Goal: Task Accomplishment & Management: Manage account settings

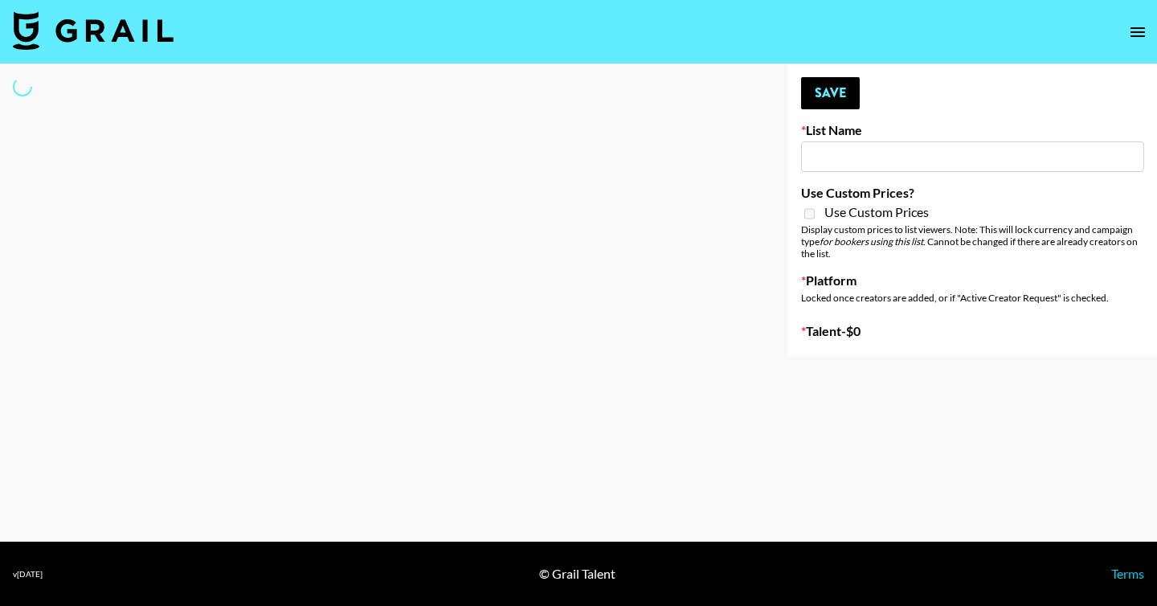
type input "Unreal Management List"
select select "Song"
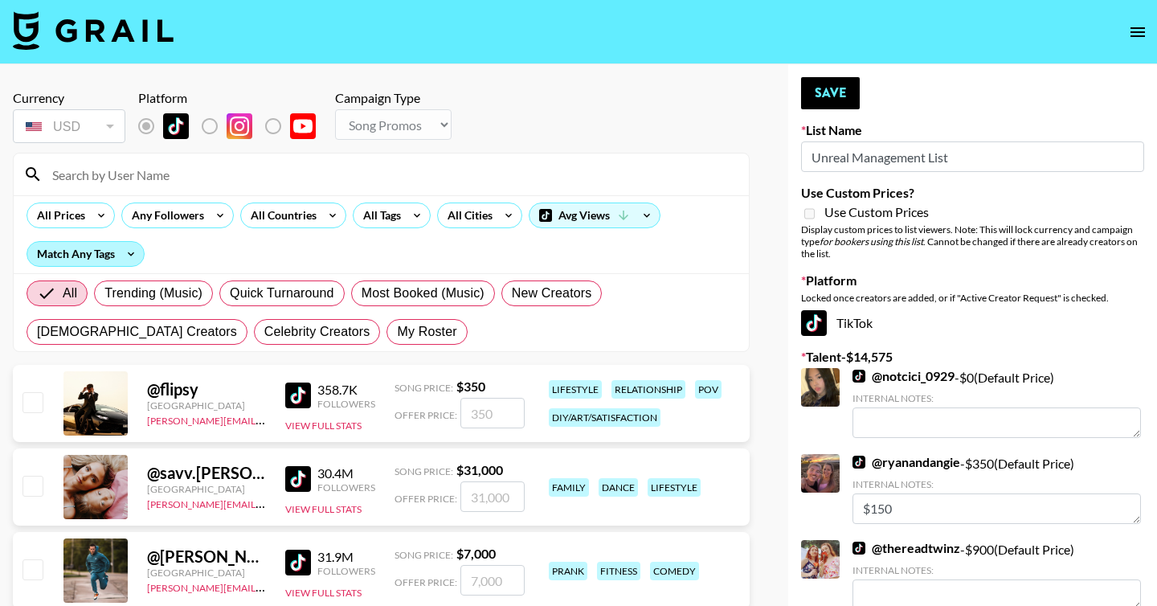
drag, startPoint x: 340, startPoint y: 338, endPoint x: 51, endPoint y: 245, distance: 303.9
click at [397, 338] on span "My Roster" at bounding box center [426, 331] width 59 height 19
click at [397, 332] on input "My Roster" at bounding box center [397, 332] width 0 height 0
radio input "true"
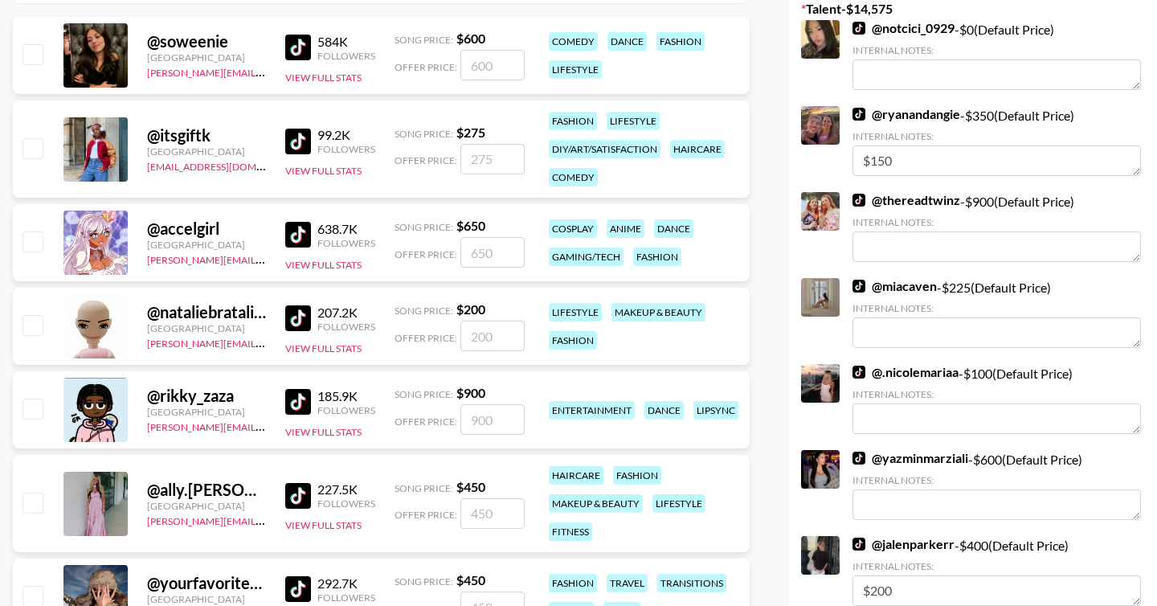
scroll to position [392, 0]
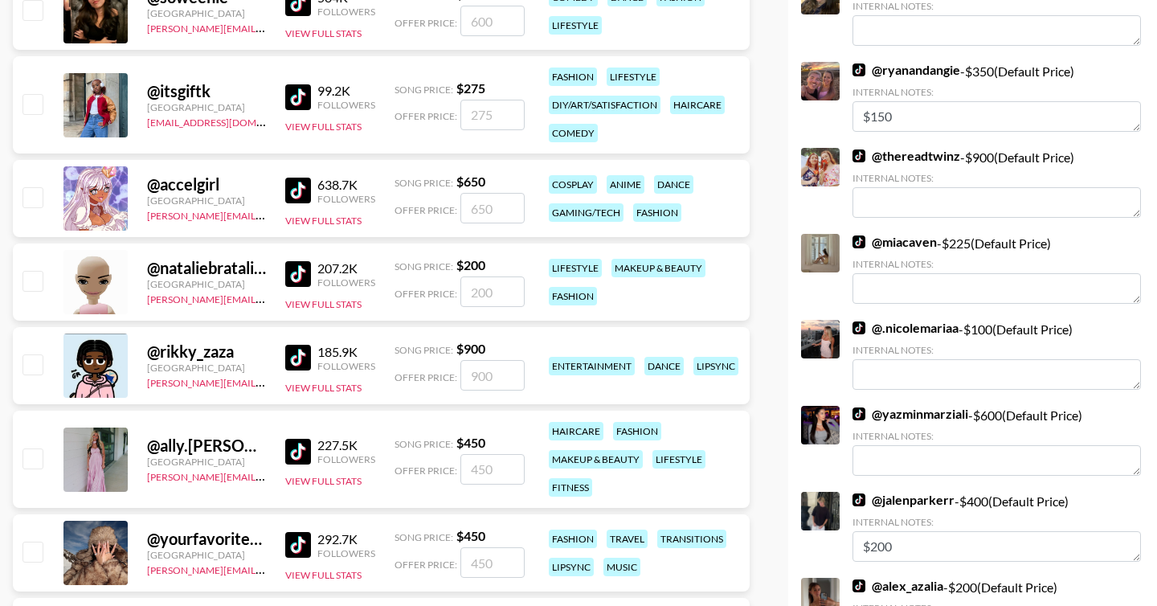
click at [30, 368] on input "checkbox" at bounding box center [31, 363] width 19 height 19
checkbox input "true"
click at [486, 377] on input "900" at bounding box center [492, 375] width 64 height 31
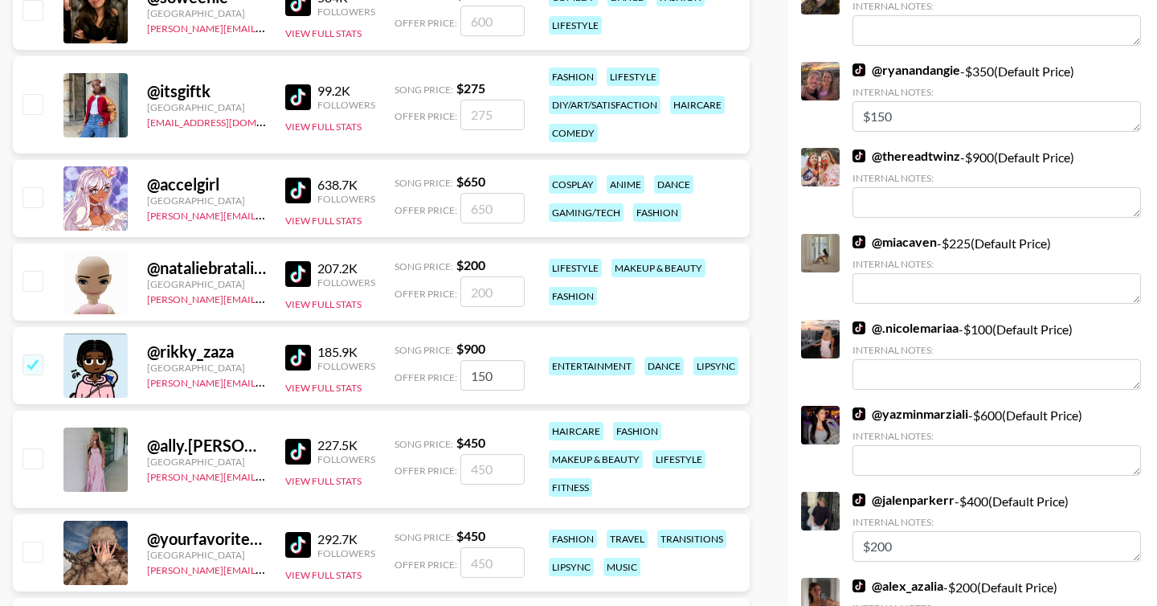
type input "150"
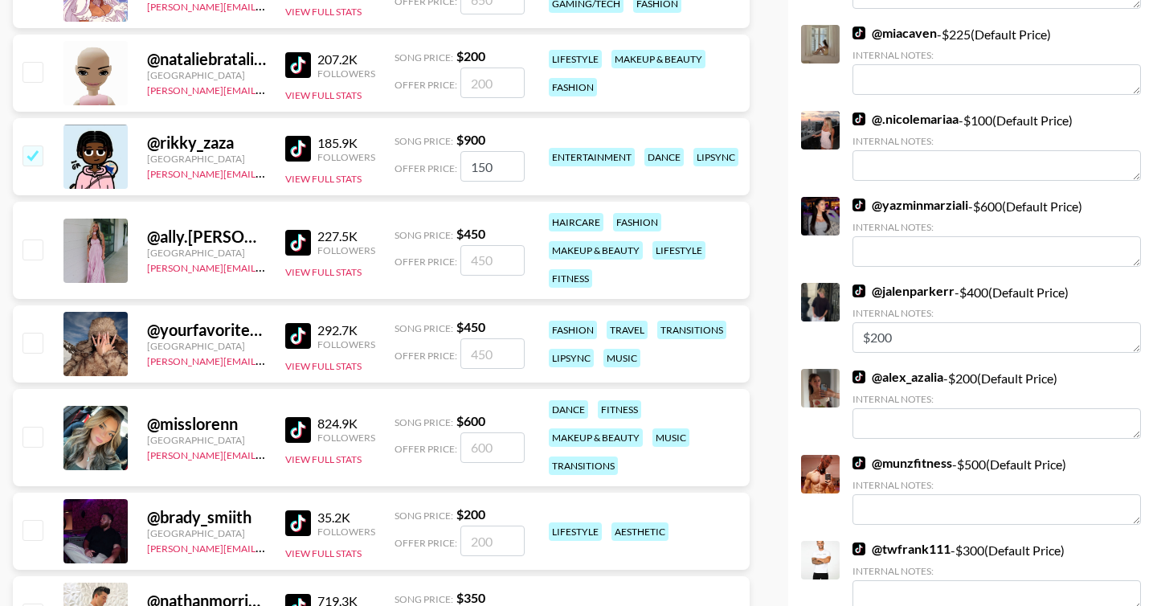
click at [35, 249] on input "checkbox" at bounding box center [31, 248] width 19 height 19
checkbox input "true"
click at [501, 260] on input "450" at bounding box center [492, 260] width 64 height 31
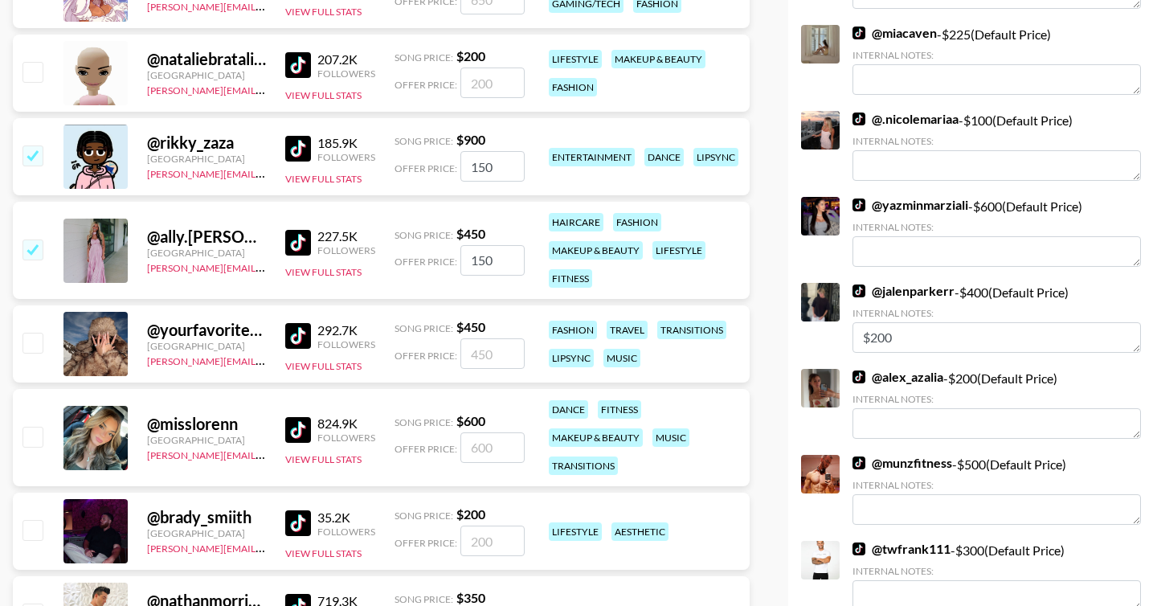
type input "150"
click at [32, 346] on input "checkbox" at bounding box center [31, 342] width 19 height 19
checkbox input "true"
click at [481, 351] on input "450" at bounding box center [492, 353] width 64 height 31
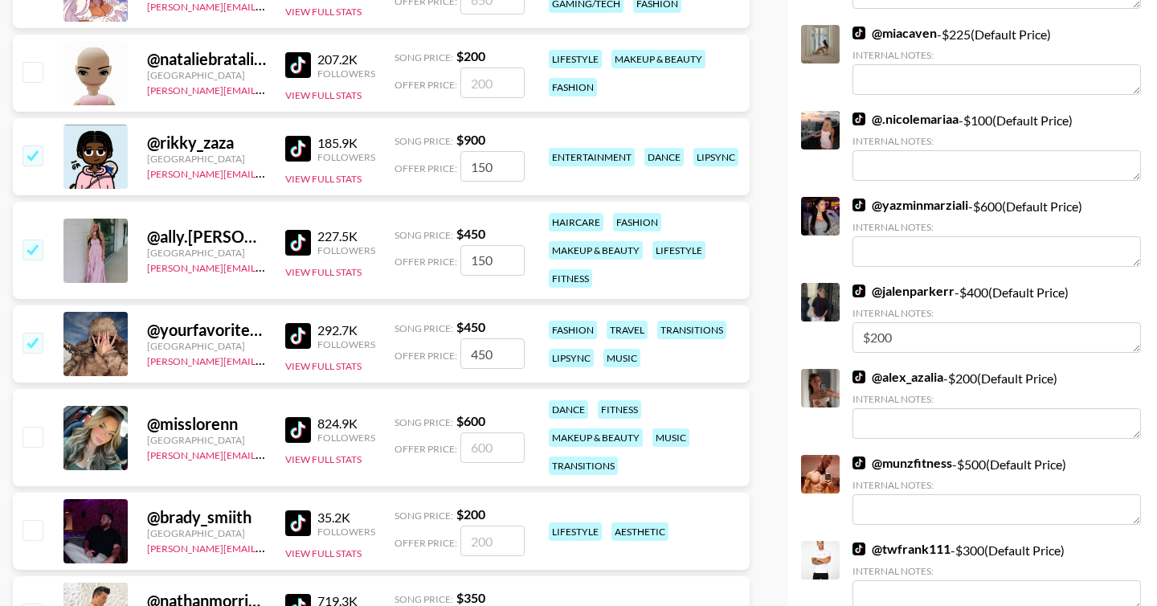
click at [481, 351] on input "450" at bounding box center [492, 353] width 64 height 31
type input "150"
click at [31, 341] on input "checkbox" at bounding box center [31, 342] width 19 height 19
checkbox input "false"
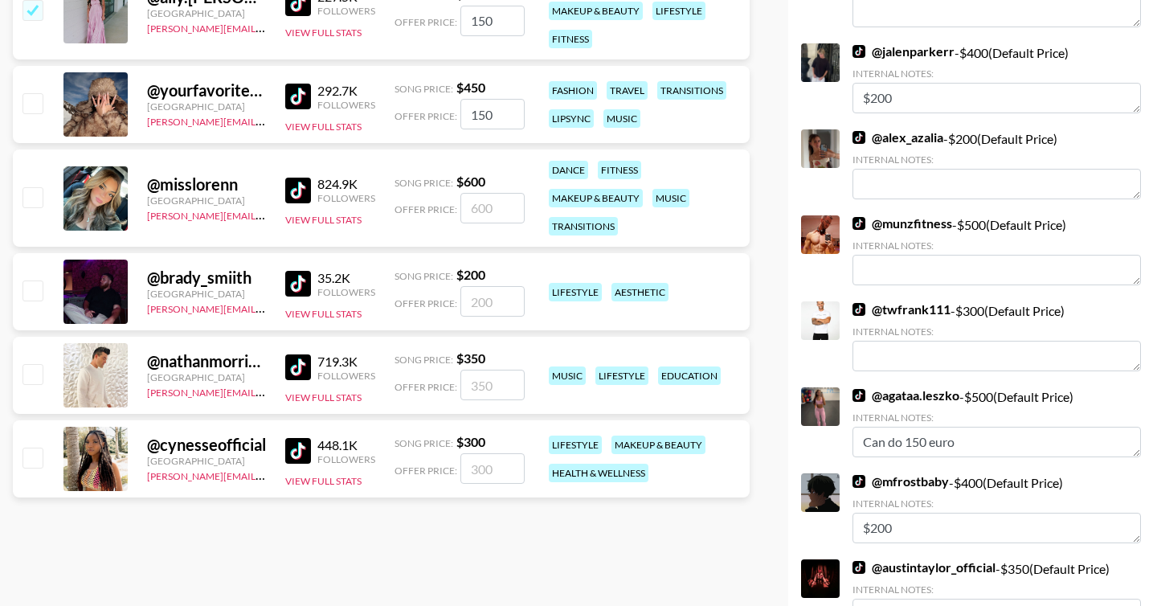
scroll to position [841, 0]
click at [34, 189] on input "checkbox" at bounding box center [31, 195] width 19 height 19
checkbox input "true"
click at [484, 205] on input "600" at bounding box center [492, 207] width 64 height 31
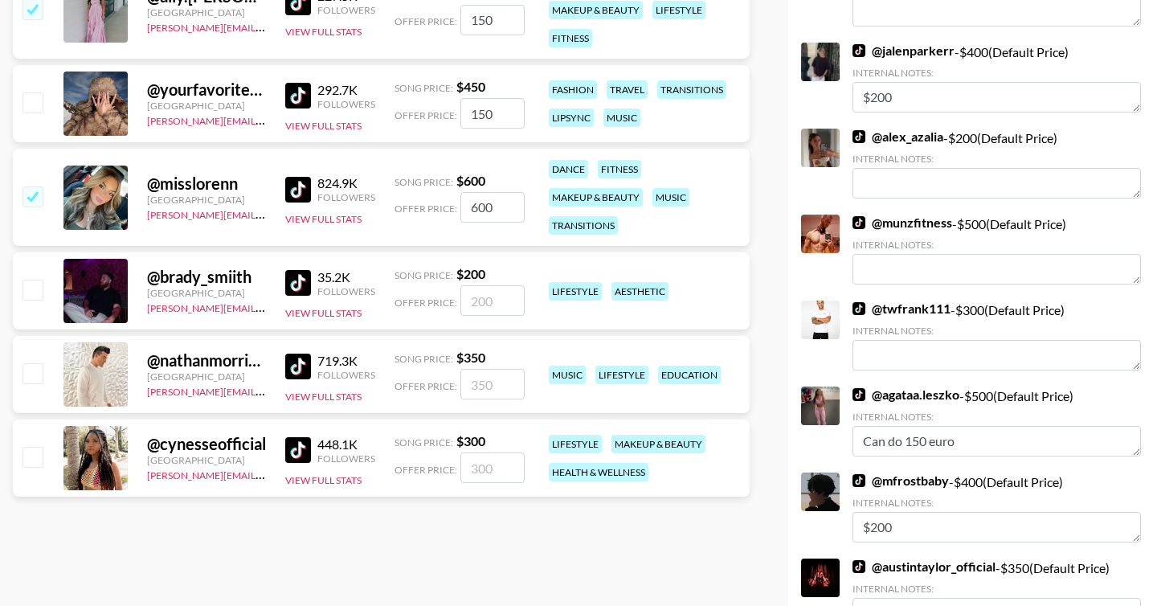
click at [484, 205] on input "600" at bounding box center [492, 207] width 64 height 31
type input "150"
click at [39, 374] on input "checkbox" at bounding box center [31, 372] width 19 height 19
checkbox input "true"
type input "350"
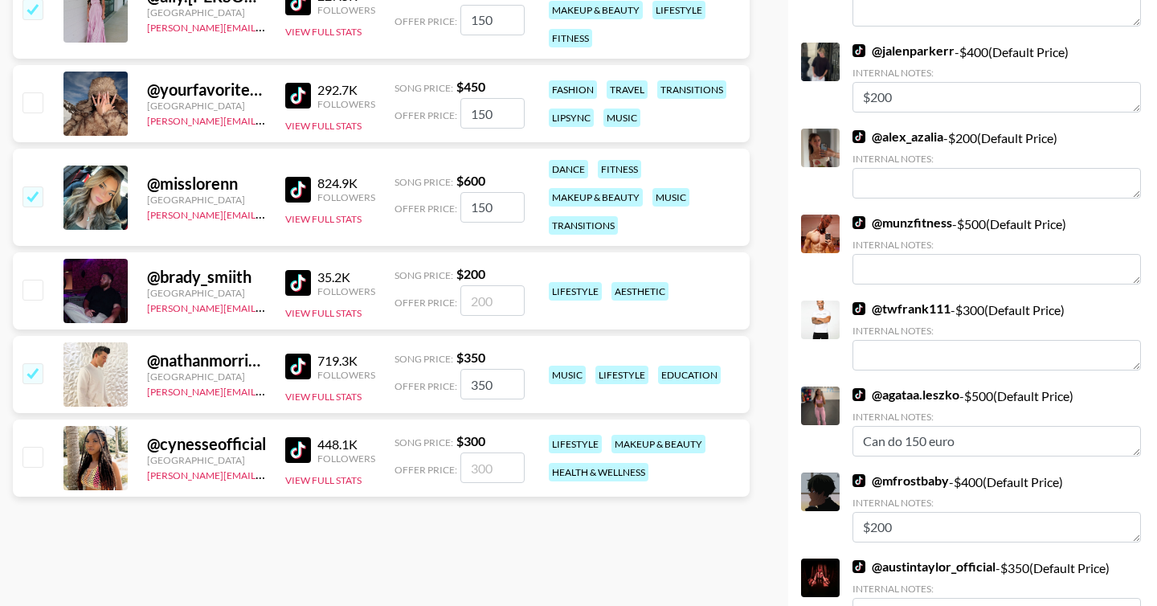
click at [38, 371] on input "checkbox" at bounding box center [31, 372] width 19 height 19
checkbox input "false"
click at [33, 455] on input "checkbox" at bounding box center [31, 456] width 19 height 19
checkbox input "true"
click at [484, 468] on input "300" at bounding box center [492, 467] width 64 height 31
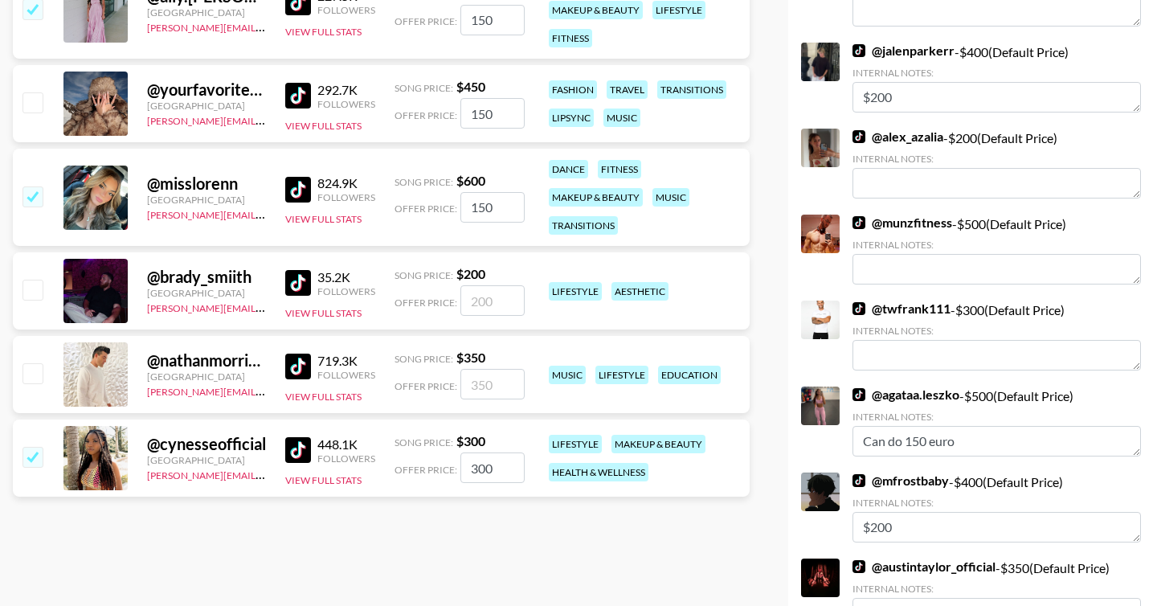
click at [484, 468] on input "300" at bounding box center [492, 467] width 64 height 31
type input "150"
click at [30, 377] on input "checkbox" at bounding box center [31, 372] width 19 height 19
checkbox input "true"
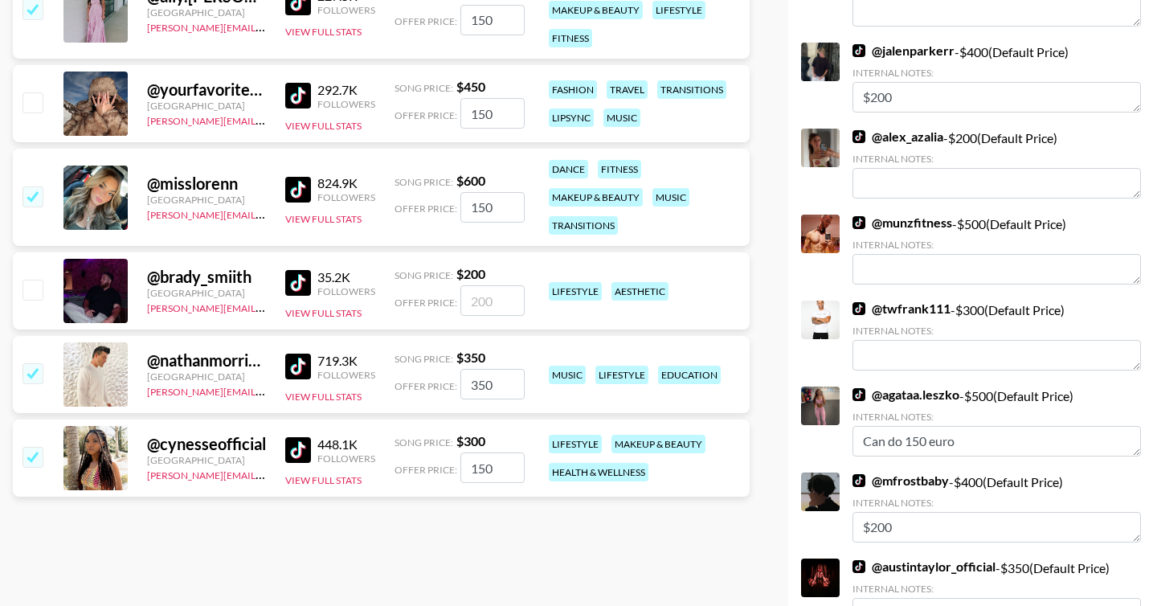
click at [481, 379] on input "350" at bounding box center [492, 384] width 64 height 31
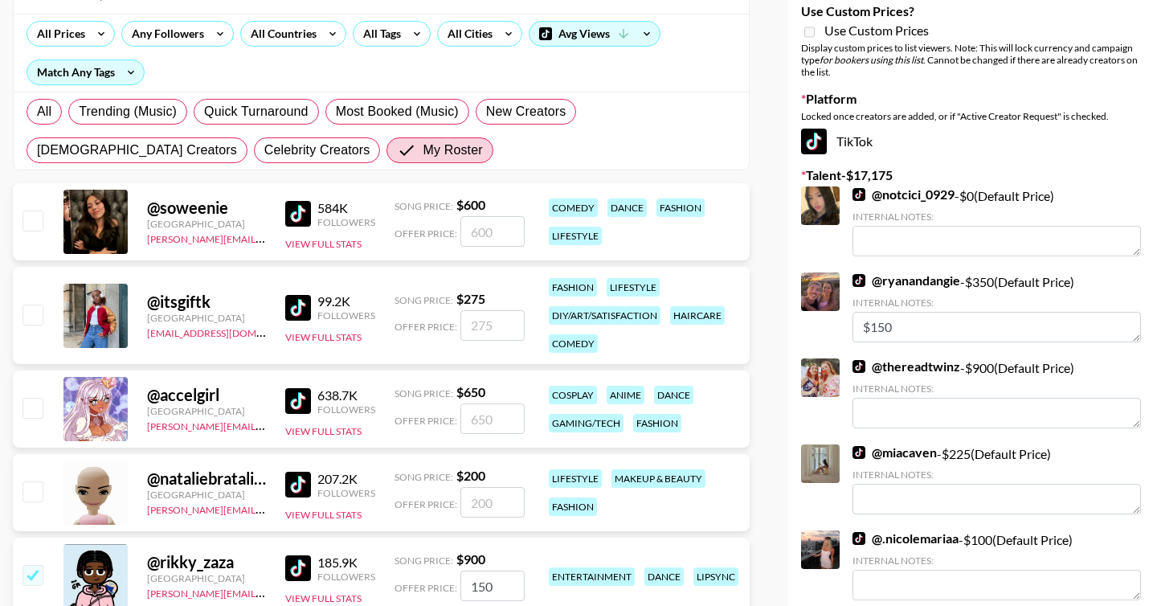
scroll to position [0, 0]
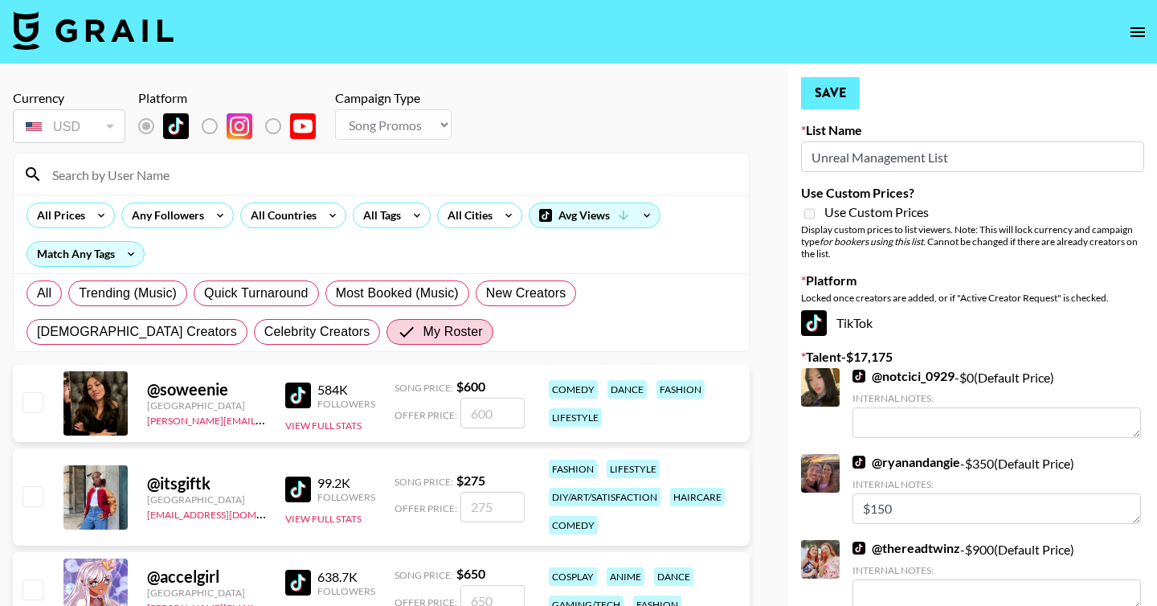
type input "150"
click at [842, 100] on button "Save" at bounding box center [830, 93] width 59 height 32
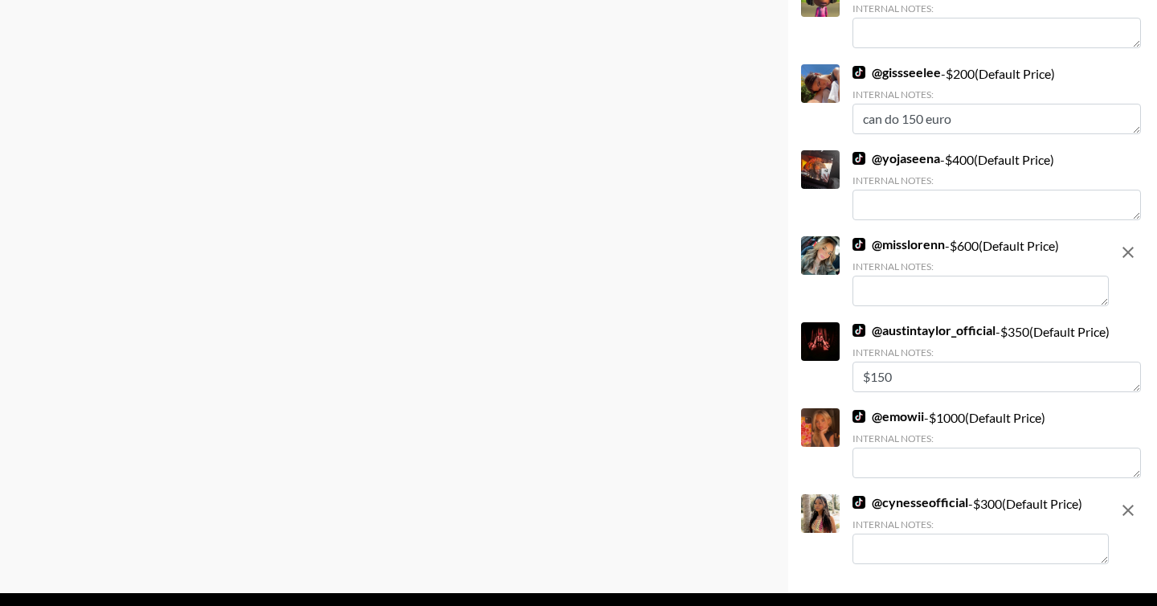
scroll to position [3306, 0]
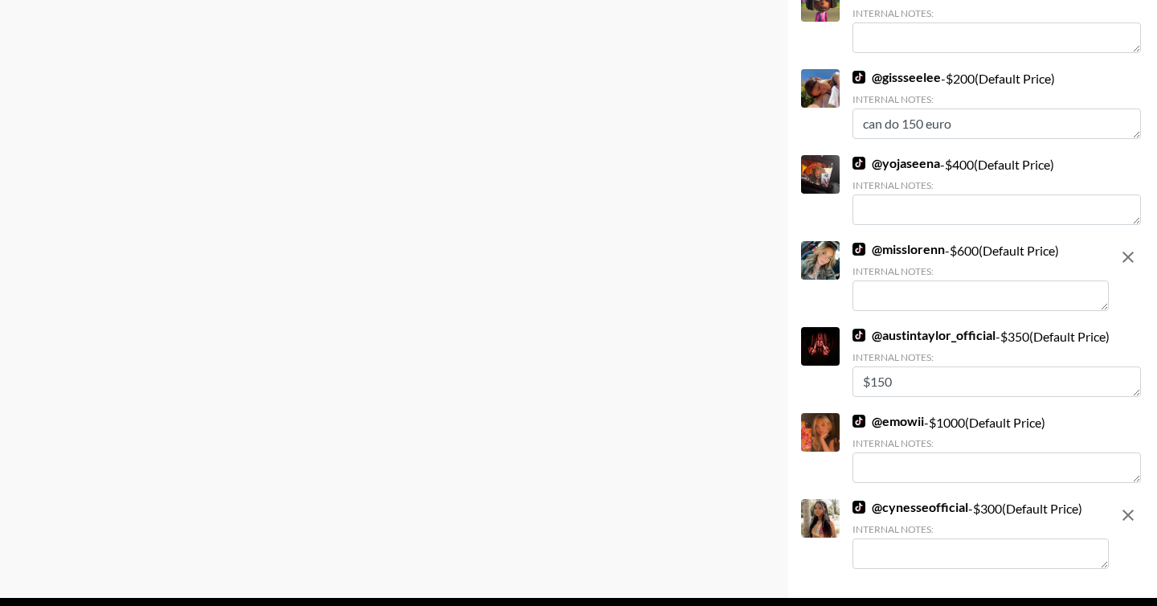
click at [909, 538] on textarea at bounding box center [981, 553] width 256 height 31
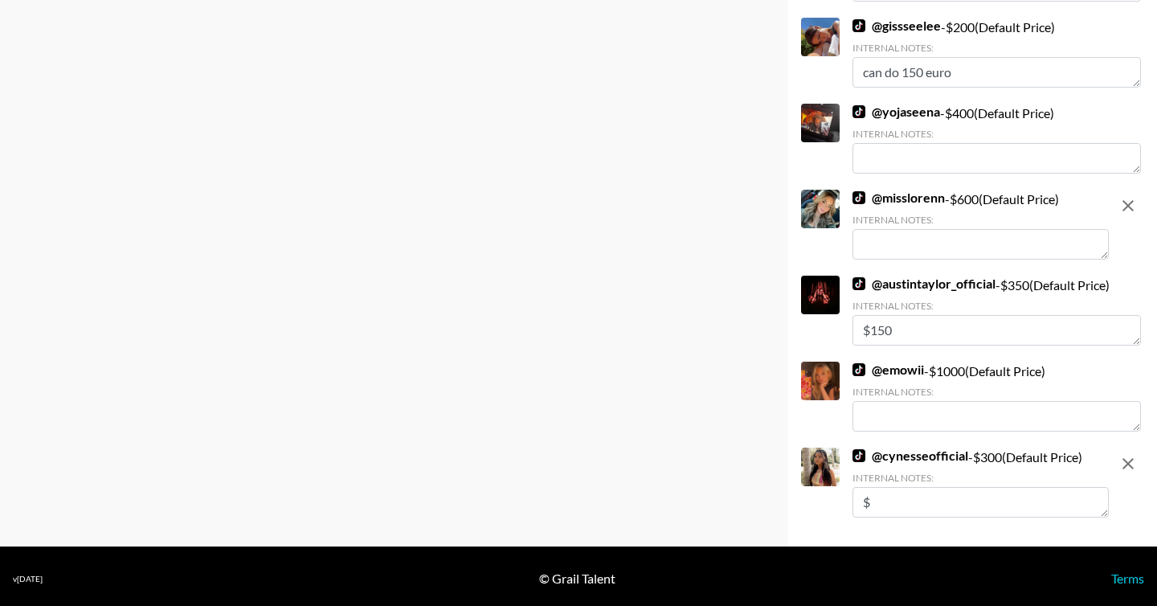
scroll to position [3294, 0]
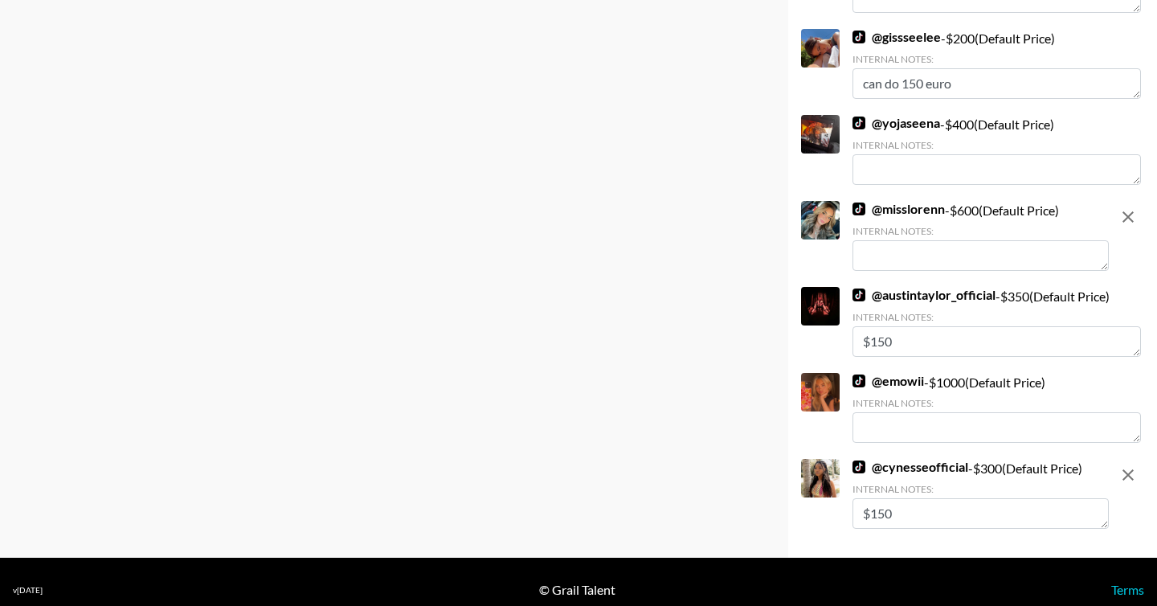
type textarea "$150"
click at [947, 240] on textarea at bounding box center [981, 255] width 256 height 31
paste textarea "$150"
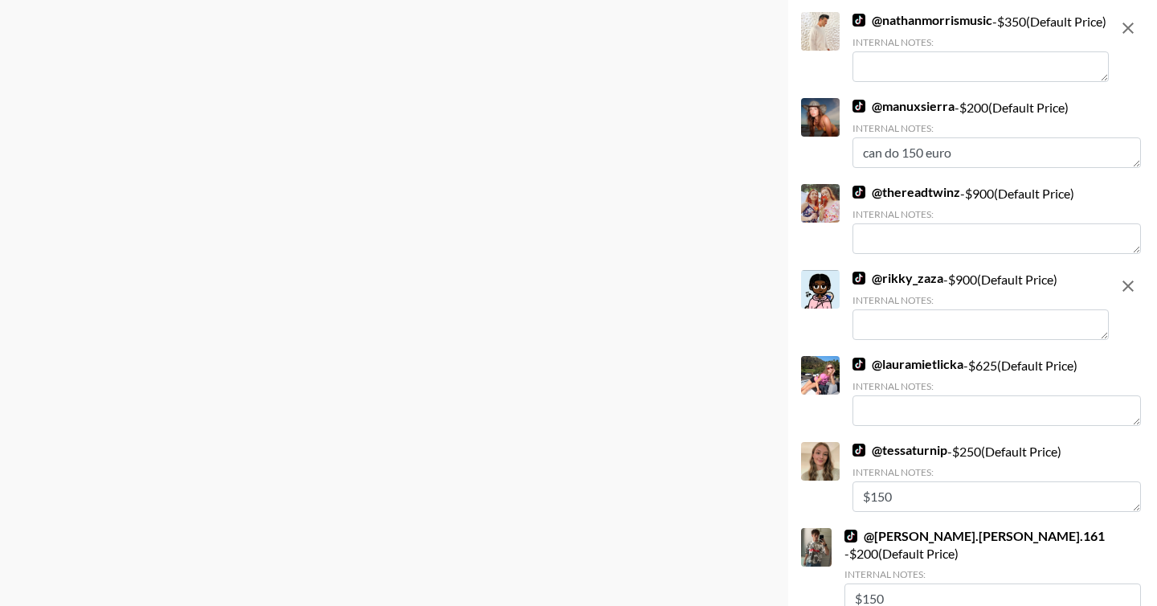
scroll to position [2521, 0]
type textarea "$150"
click at [942, 329] on textarea at bounding box center [981, 325] width 256 height 31
paste textarea "$150"
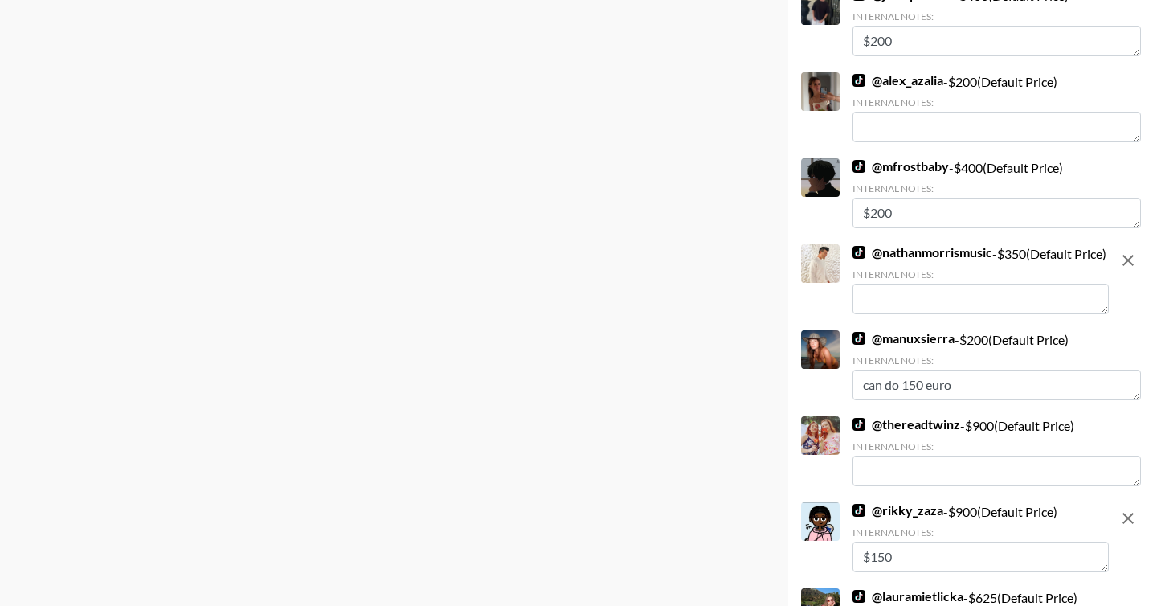
scroll to position [2286, 0]
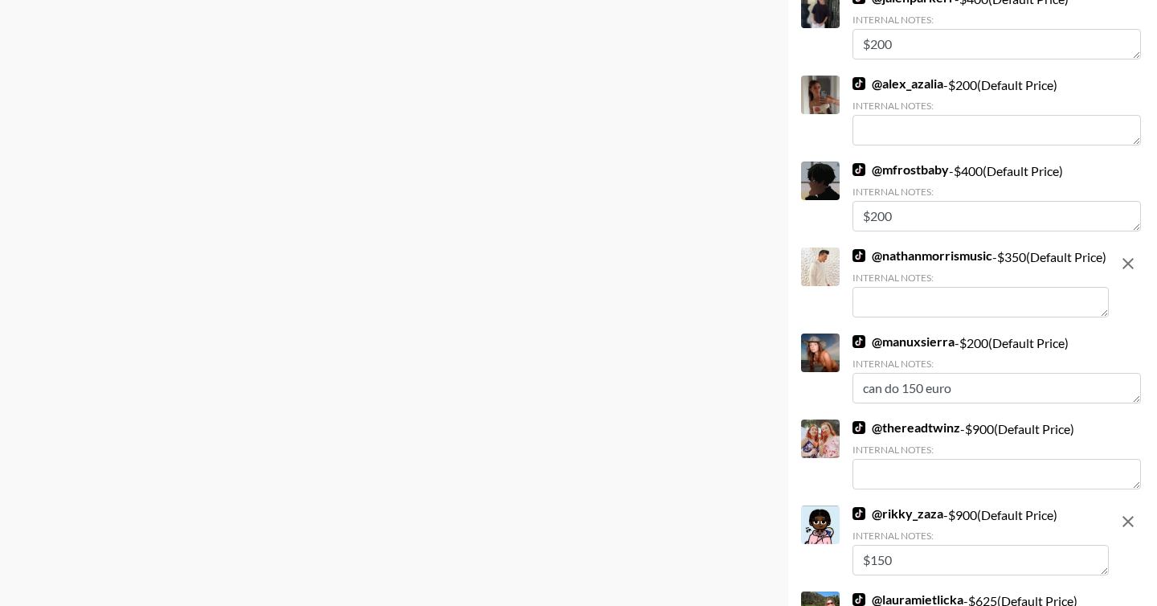
type textarea "$150"
click at [925, 305] on textarea at bounding box center [981, 302] width 256 height 31
paste textarea "$150"
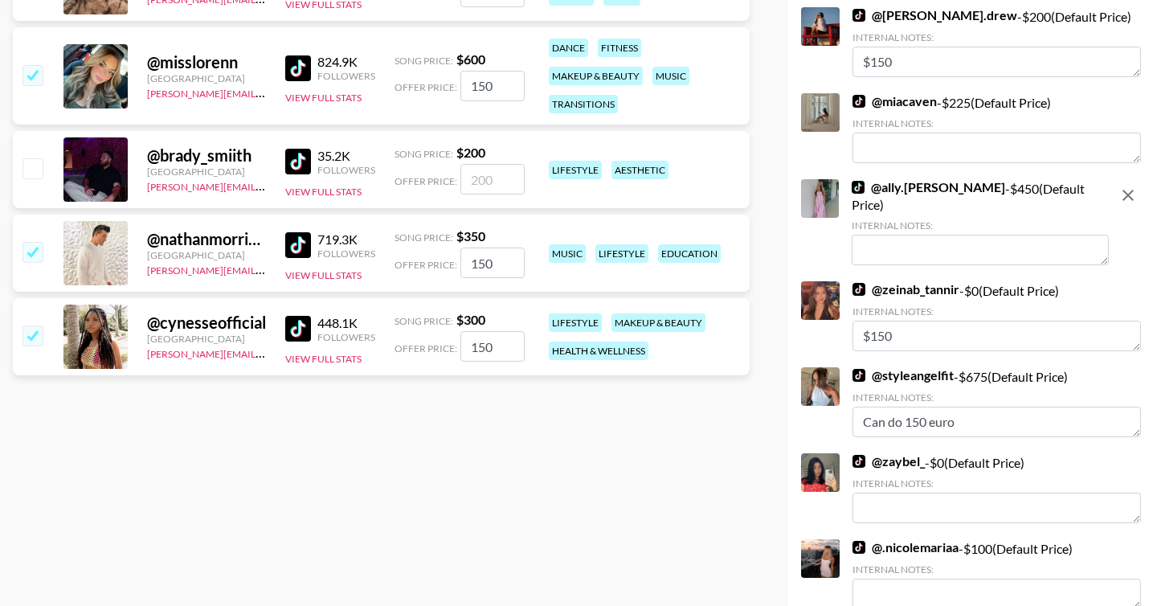
scroll to position [956, 0]
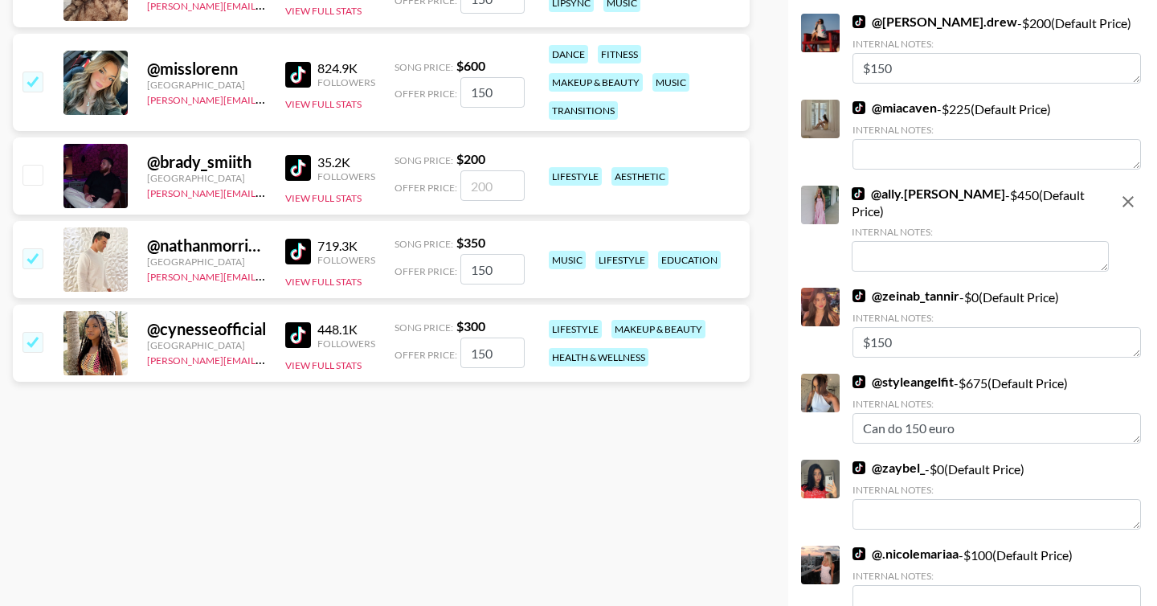
type textarea "$150"
click at [921, 243] on textarea at bounding box center [980, 256] width 257 height 31
paste textarea "$150"
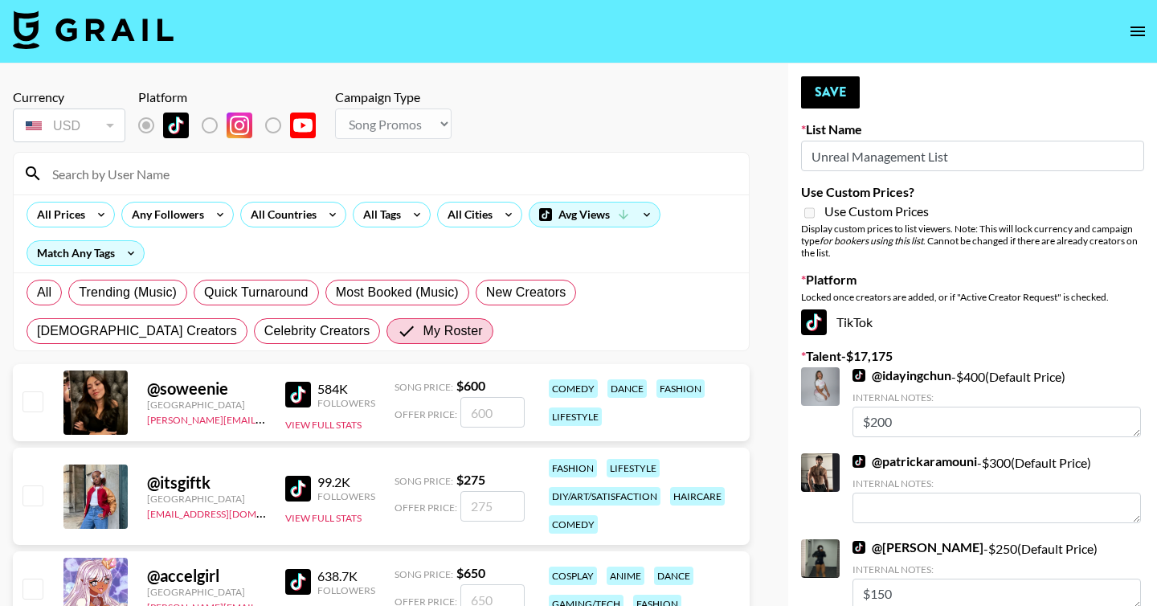
scroll to position [0, 0]
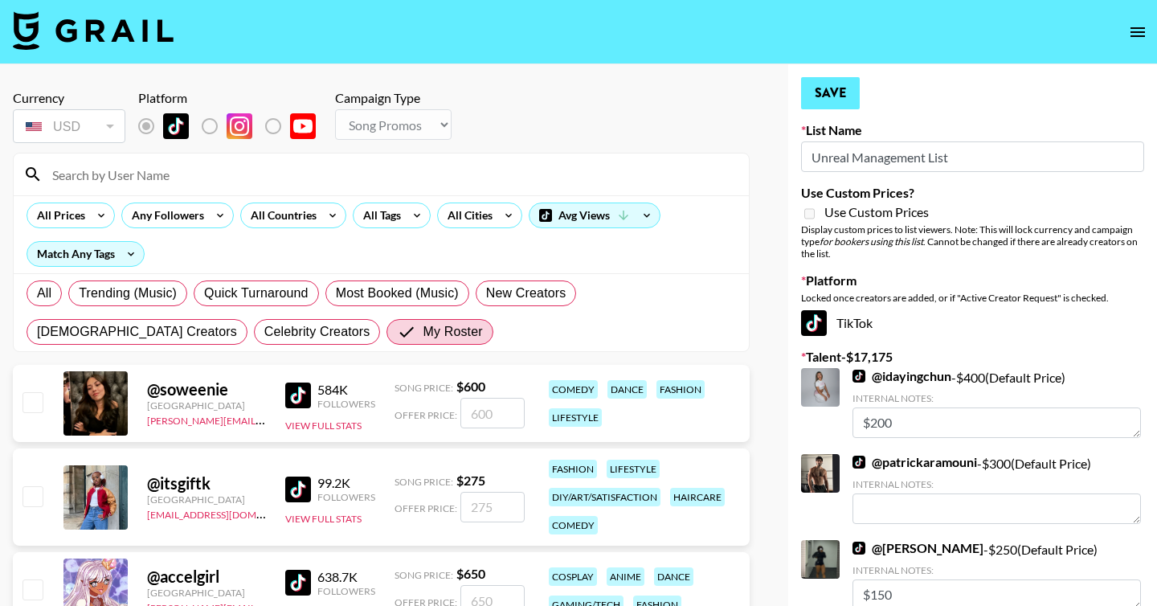
type textarea "$150"
click at [832, 89] on button "Save" at bounding box center [830, 93] width 59 height 32
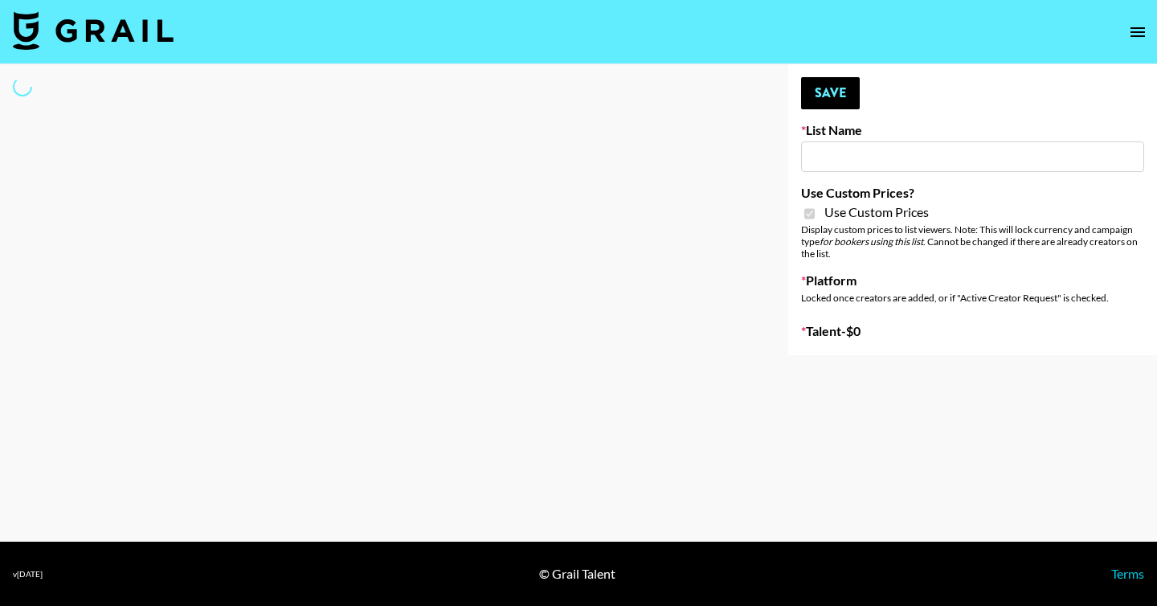
type input "DDG Beauty"
checkbox input "true"
select select "Brand"
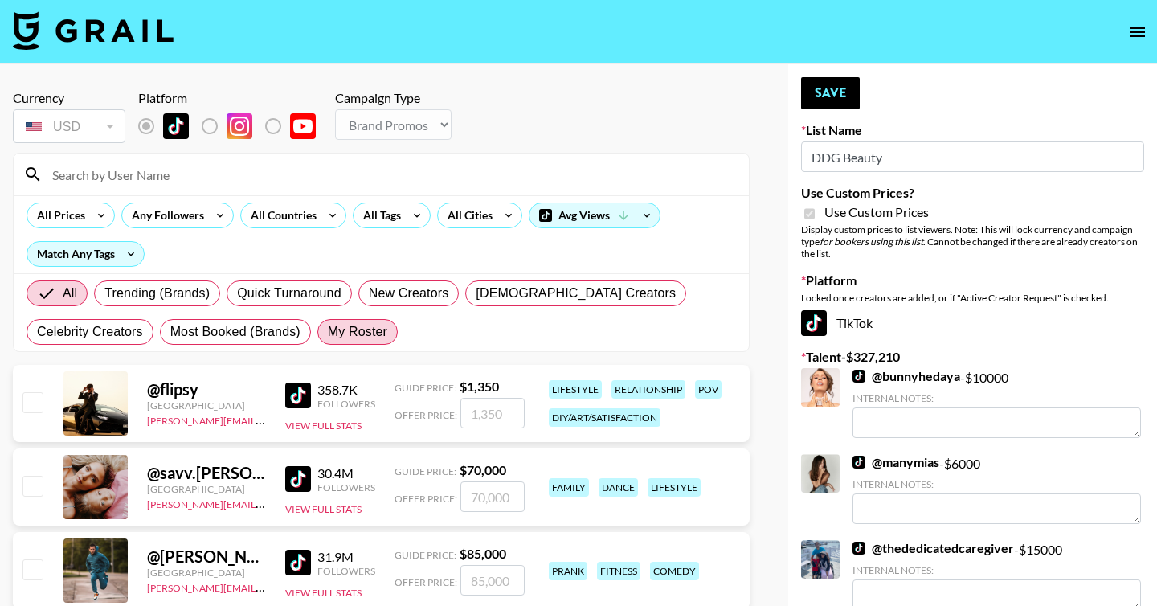
click at [379, 335] on span "My Roster" at bounding box center [357, 331] width 59 height 19
click at [328, 332] on input "My Roster" at bounding box center [328, 332] width 0 height 0
radio input "true"
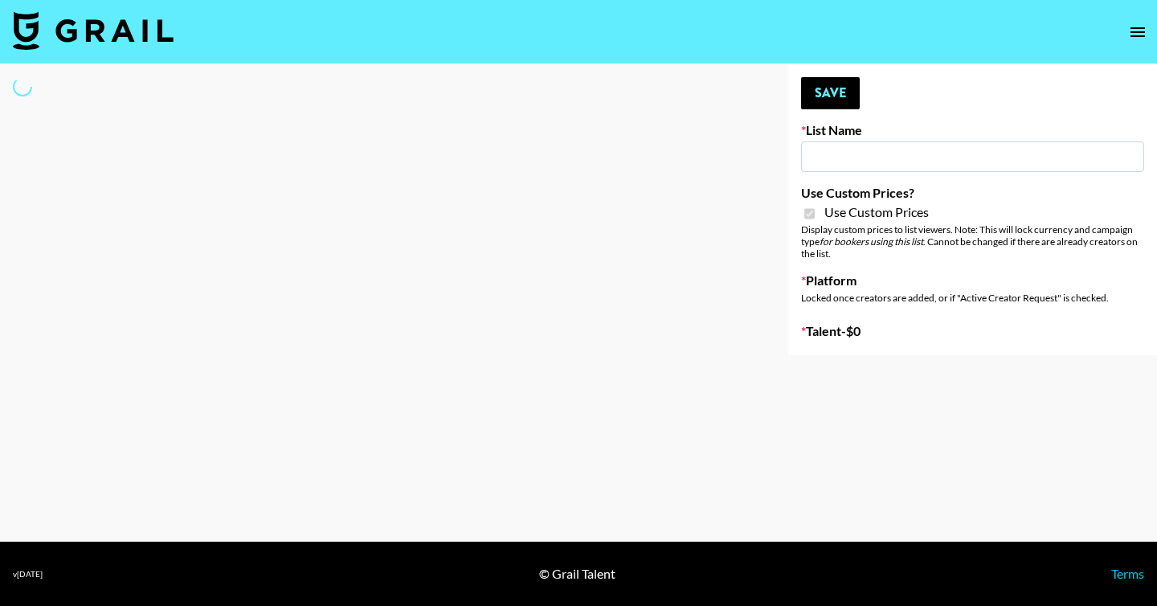
select select "Brand"
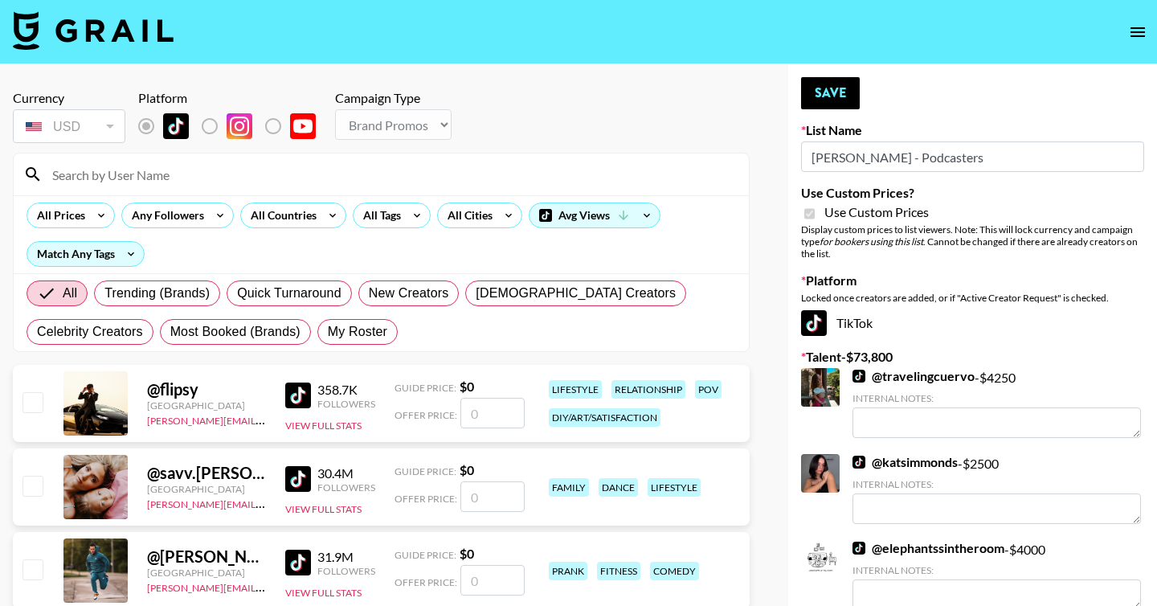
type input "Azar - Podcasters"
checkbox input "true"
click at [380, 313] on div "All Trending (Brands) Quick Turnaround New Creators LGBTQIA+ Creators Celebrity…" at bounding box center [381, 312] width 716 height 77
click at [380, 320] on label "My Roster" at bounding box center [357, 332] width 80 height 26
click at [328, 332] on input "My Roster" at bounding box center [328, 332] width 0 height 0
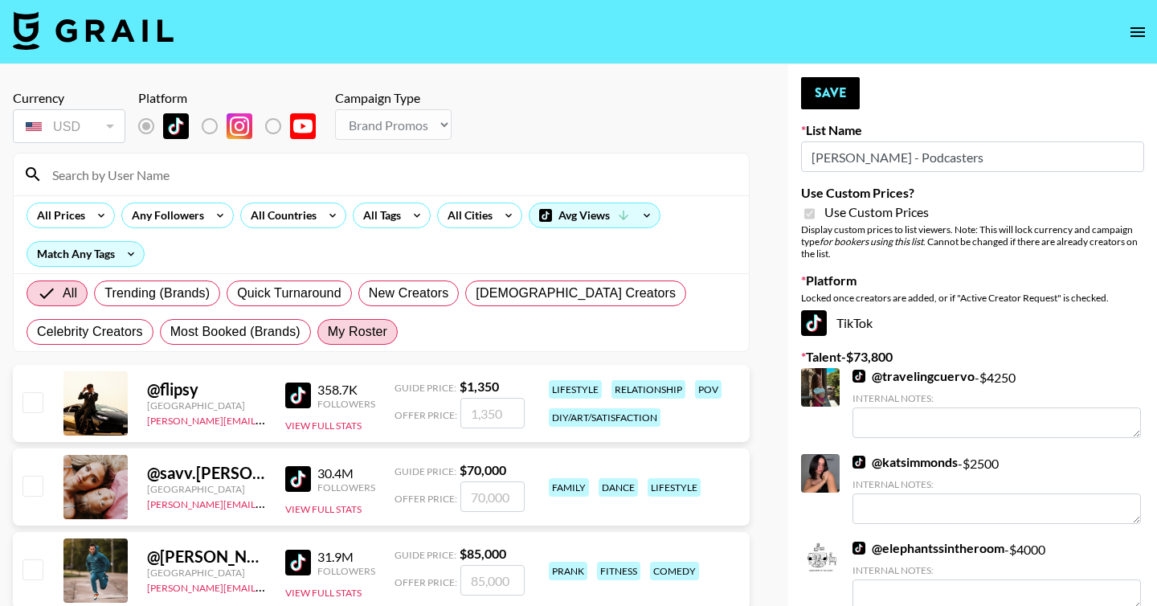
radio input "true"
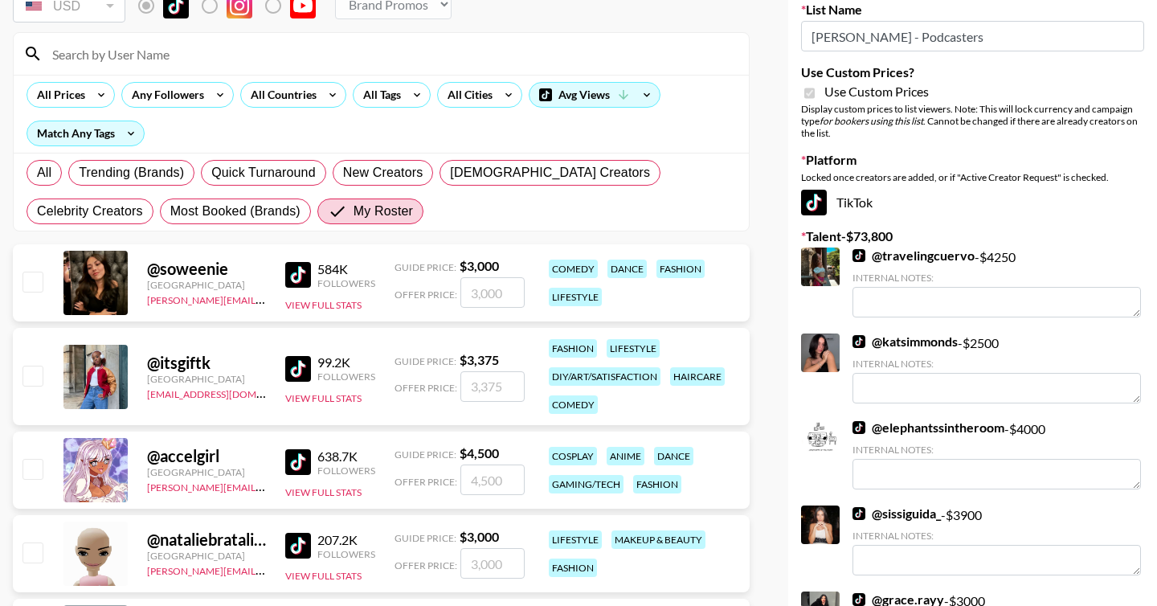
scroll to position [141, 0]
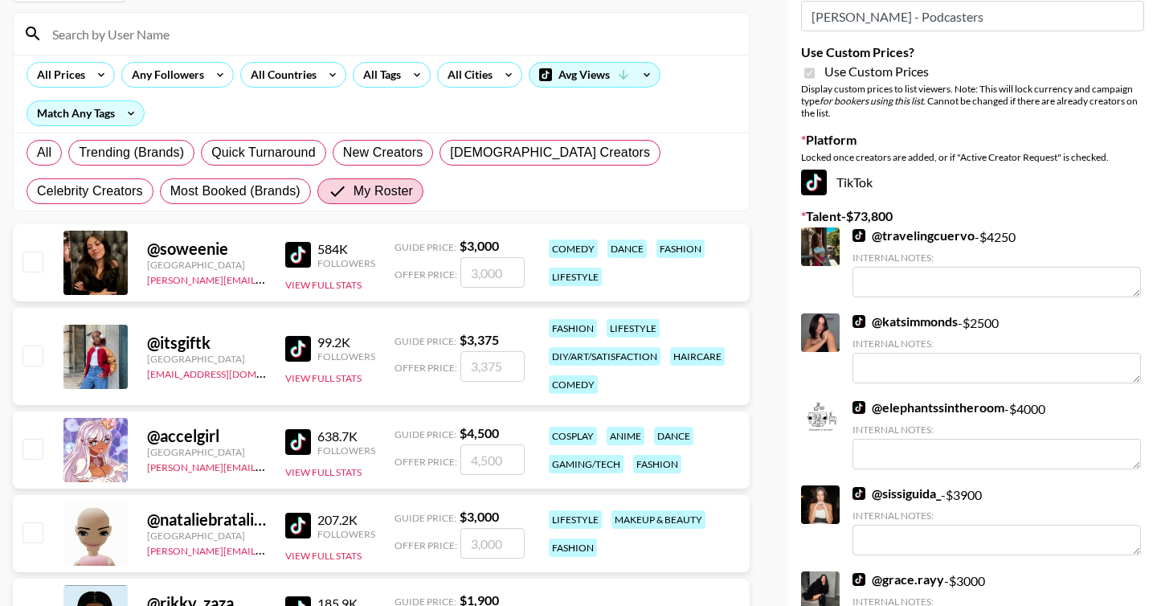
click at [30, 258] on input "checkbox" at bounding box center [31, 261] width 19 height 19
checkbox input "true"
type input "3000"
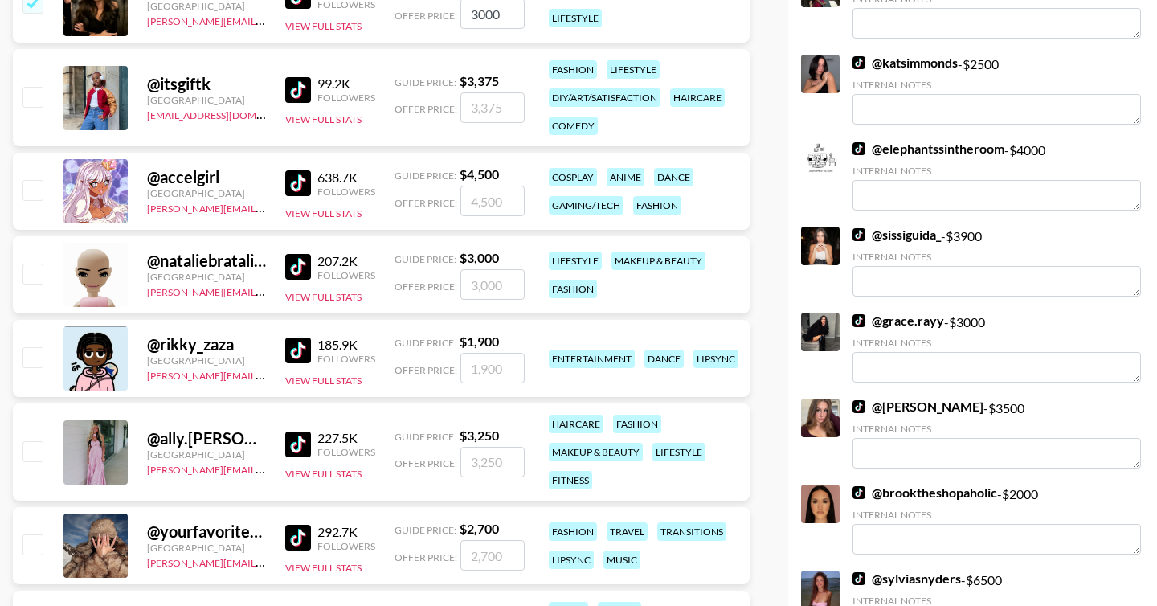
scroll to position [405, 0]
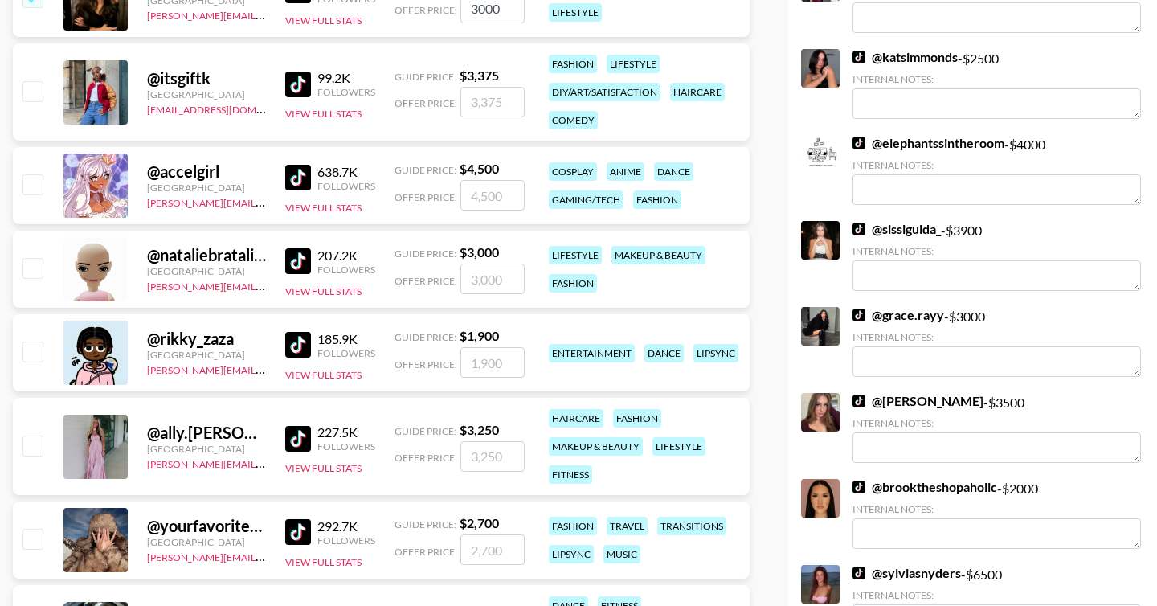
click at [36, 450] on input "checkbox" at bounding box center [31, 445] width 19 height 19
checkbox input "true"
type input "3250"
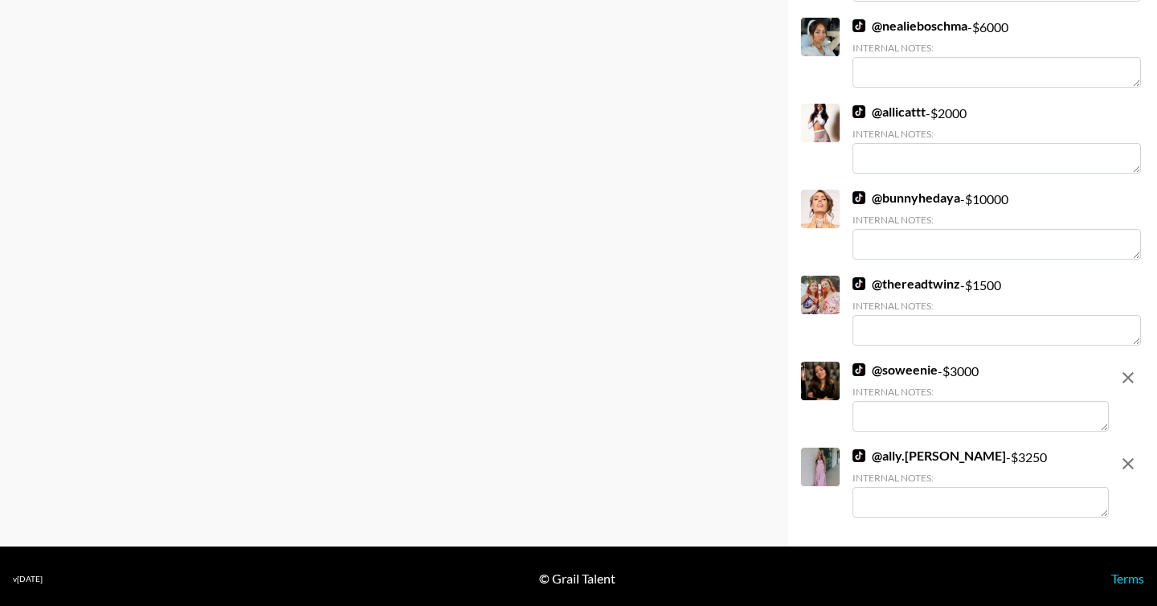
scroll to position [1645, 0]
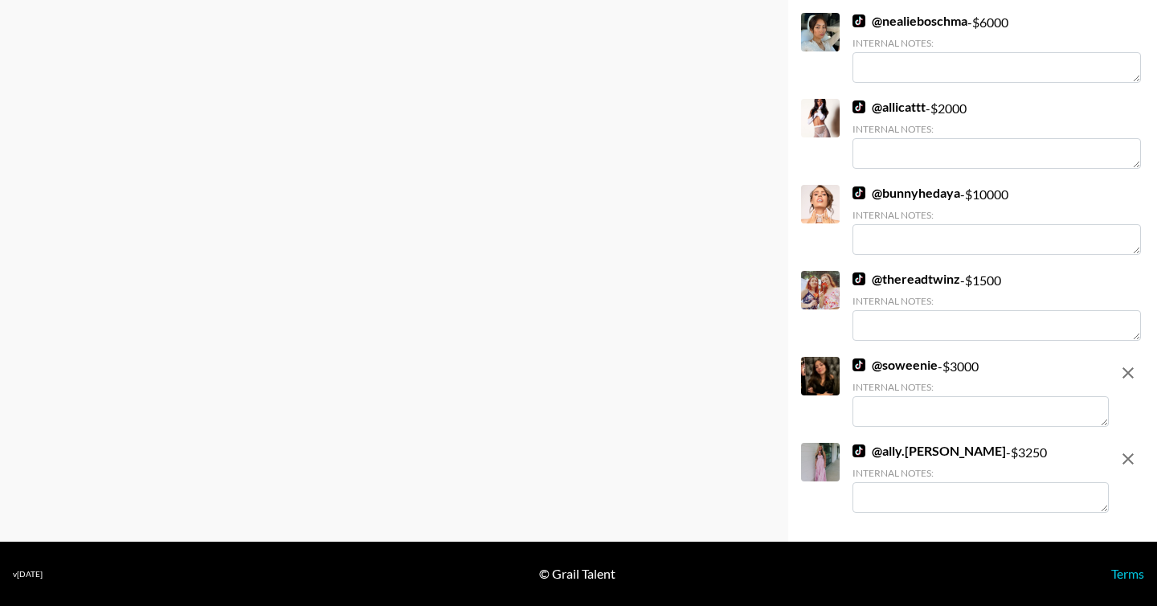
click at [895, 495] on textarea at bounding box center [981, 497] width 256 height 31
click at [1120, 467] on icon "remove" at bounding box center [1127, 458] width 19 height 19
checkbox input "false"
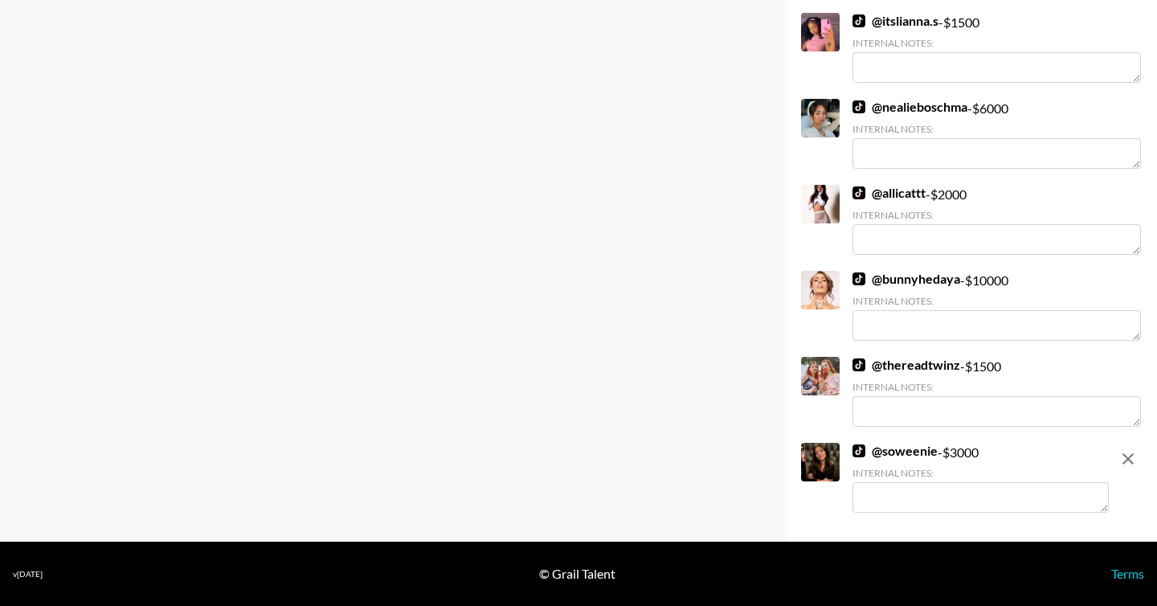
scroll to position [1559, 0]
click at [1118, 464] on icon "remove" at bounding box center [1127, 458] width 19 height 19
checkbox input "false"
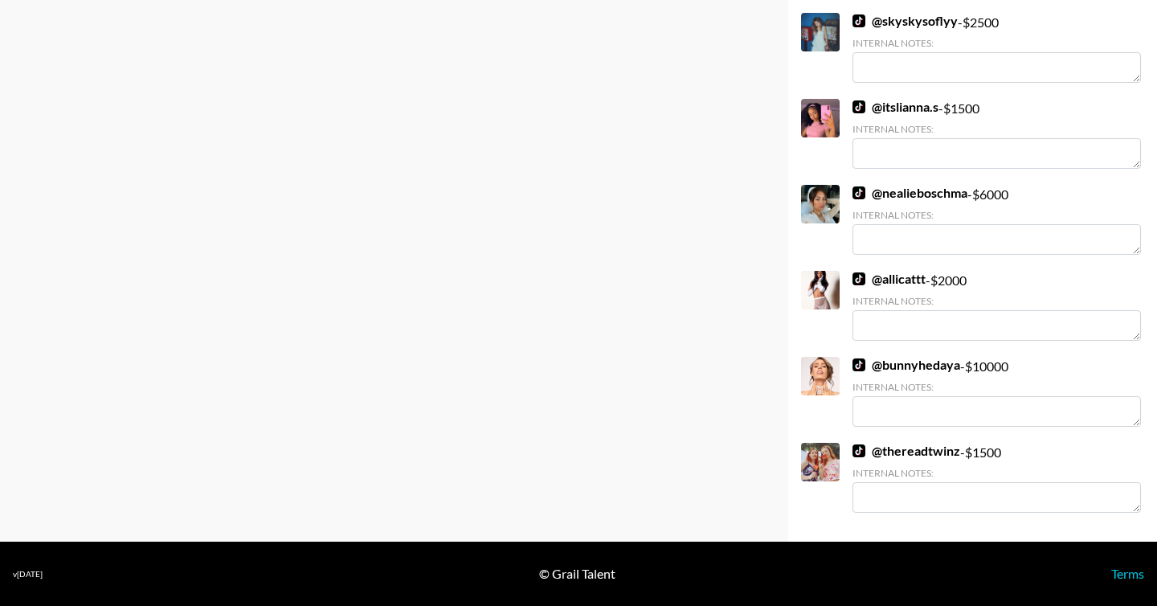
scroll to position [1473, 0]
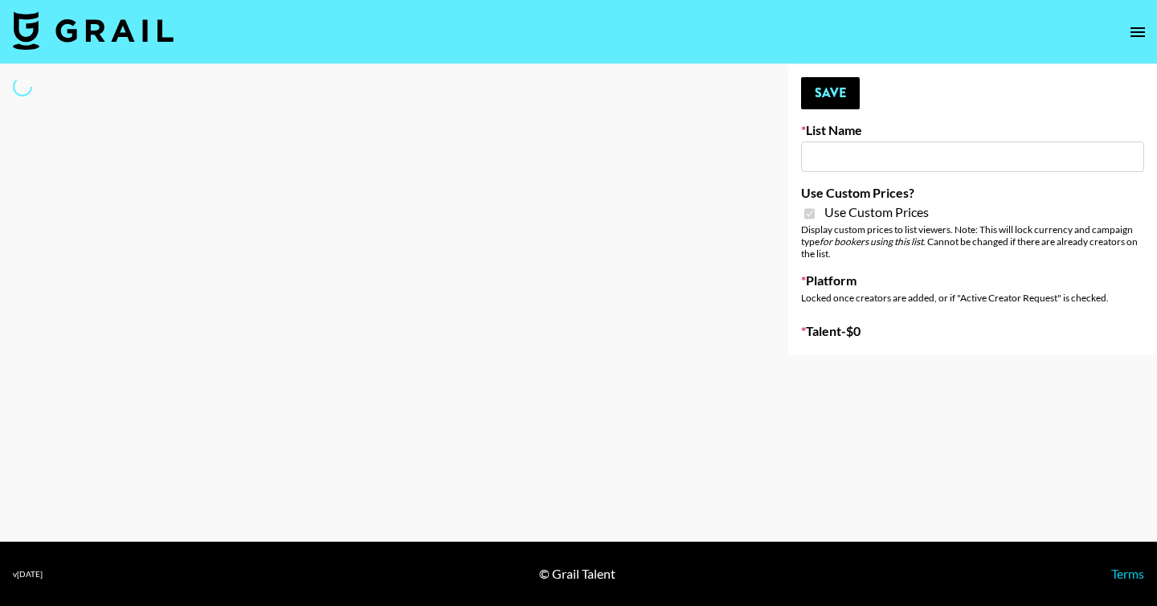
type input "[PERSON_NAME] - Podcasters"
checkbox input "true"
select select "Brand"
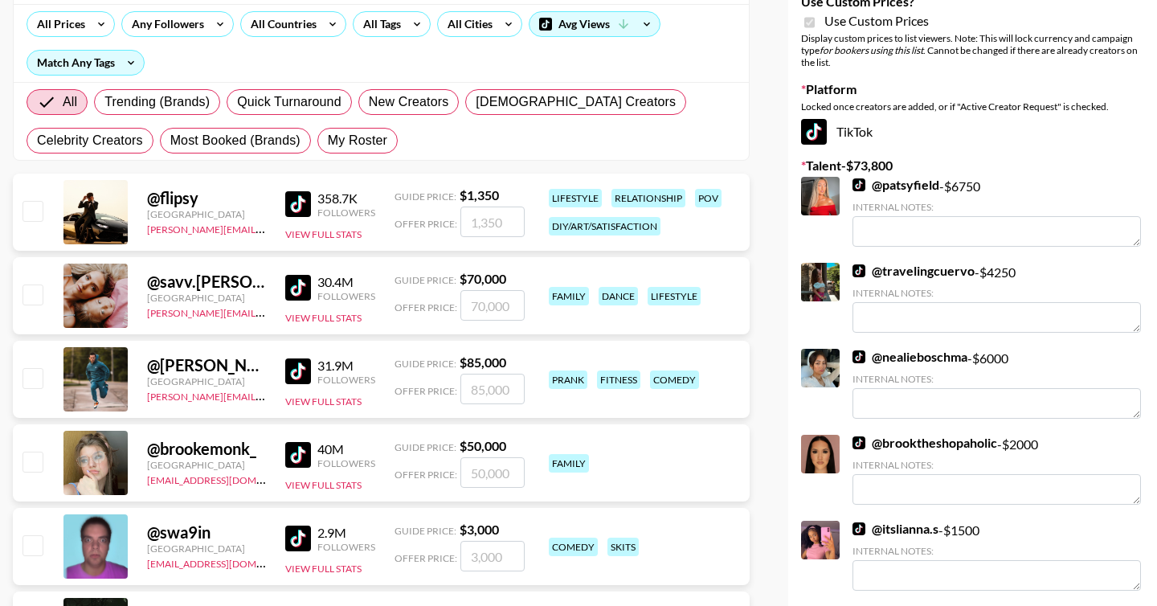
scroll to position [186, 0]
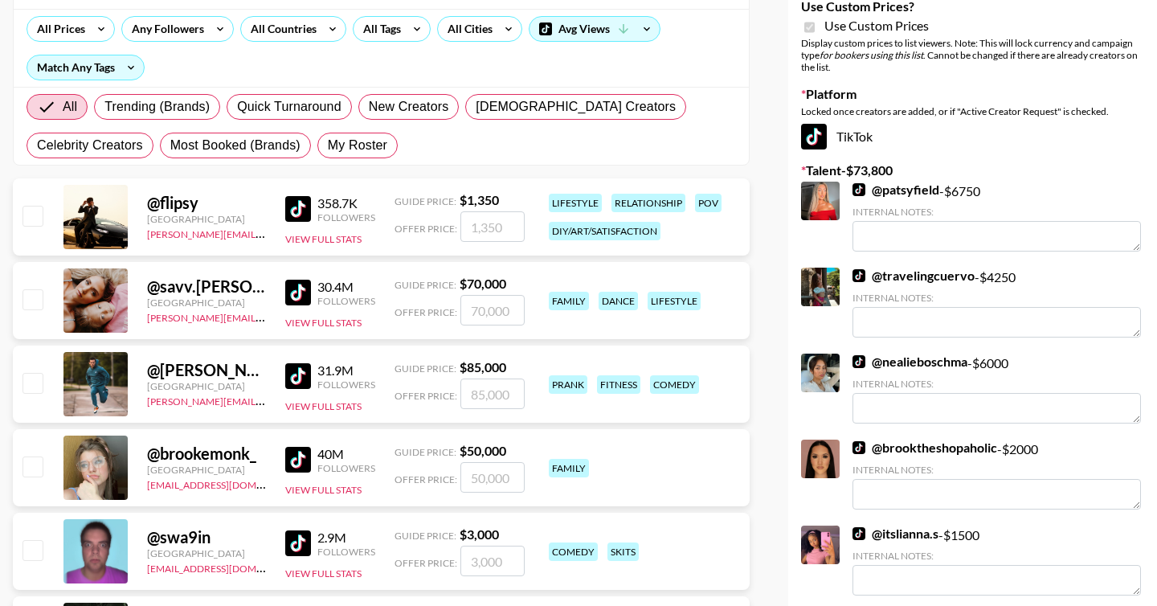
drag, startPoint x: 344, startPoint y: 138, endPoint x: 306, endPoint y: 168, distance: 48.1
click at [344, 138] on span "My Roster" at bounding box center [357, 145] width 59 height 19
click at [328, 145] on input "My Roster" at bounding box center [328, 145] width 0 height 0
radio input "true"
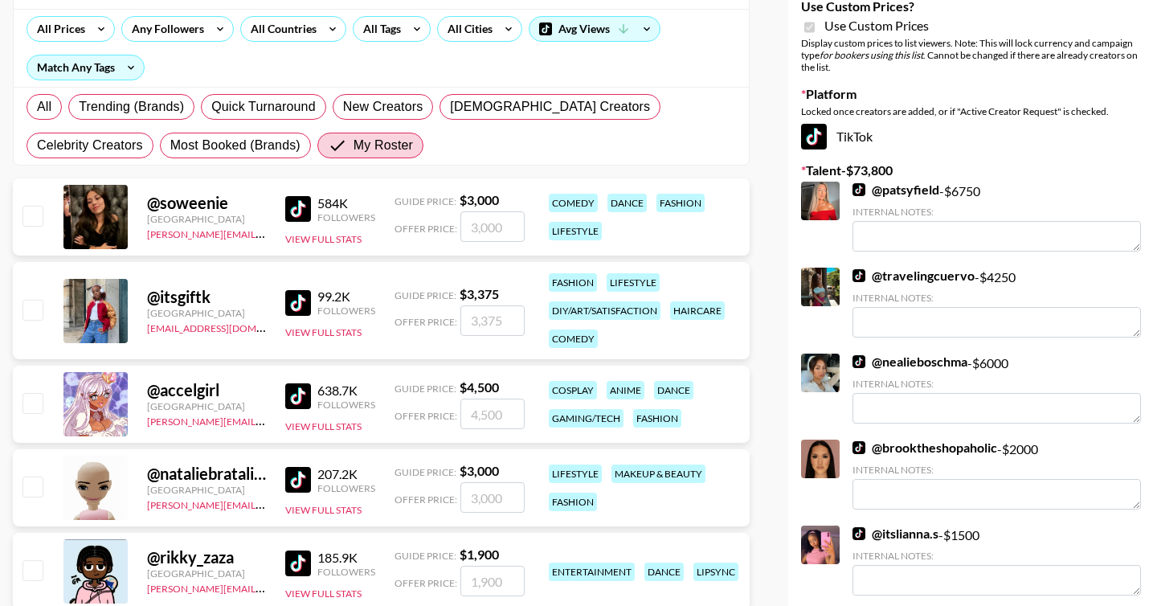
click at [39, 209] on input "checkbox" at bounding box center [31, 215] width 19 height 19
checkbox input "true"
type input "3000"
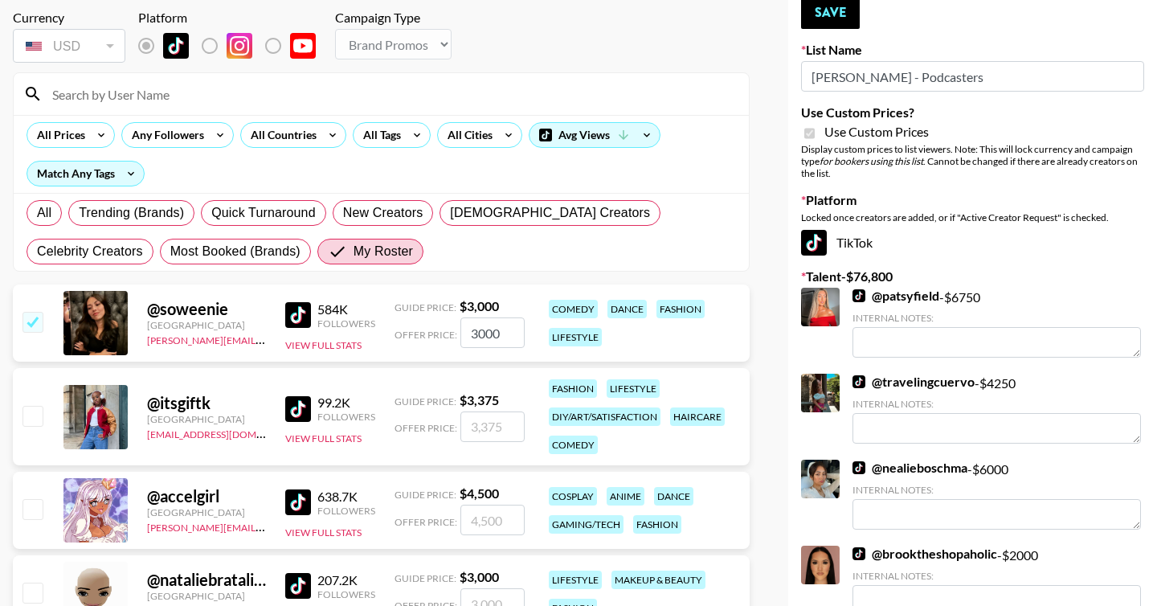
scroll to position [0, 0]
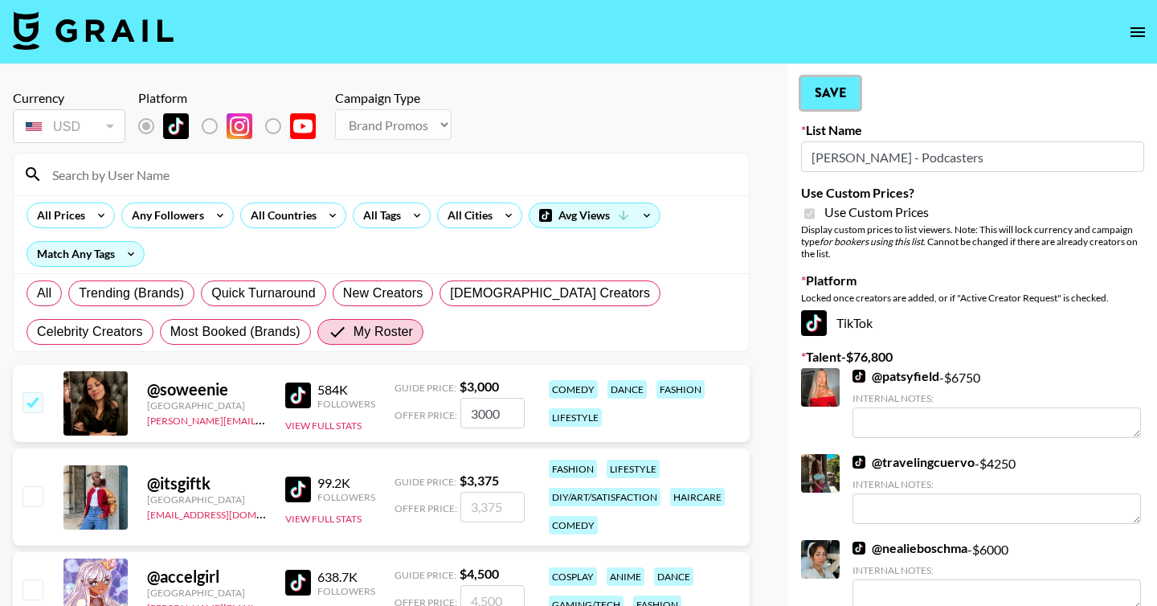
click at [833, 100] on button "Save" at bounding box center [830, 93] width 59 height 32
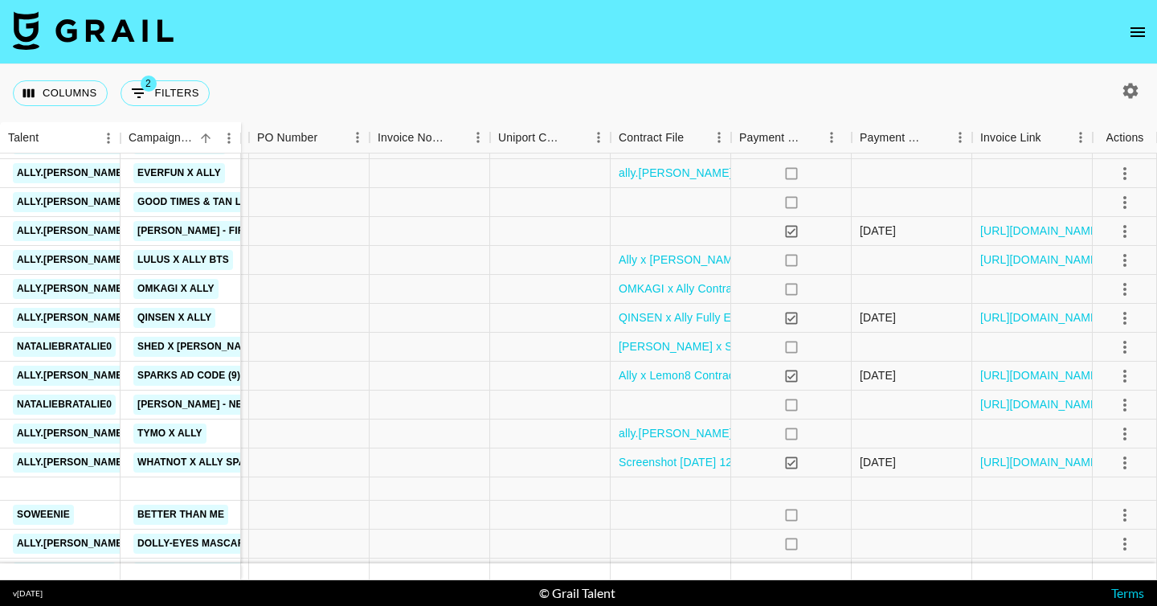
scroll to position [740, 1631]
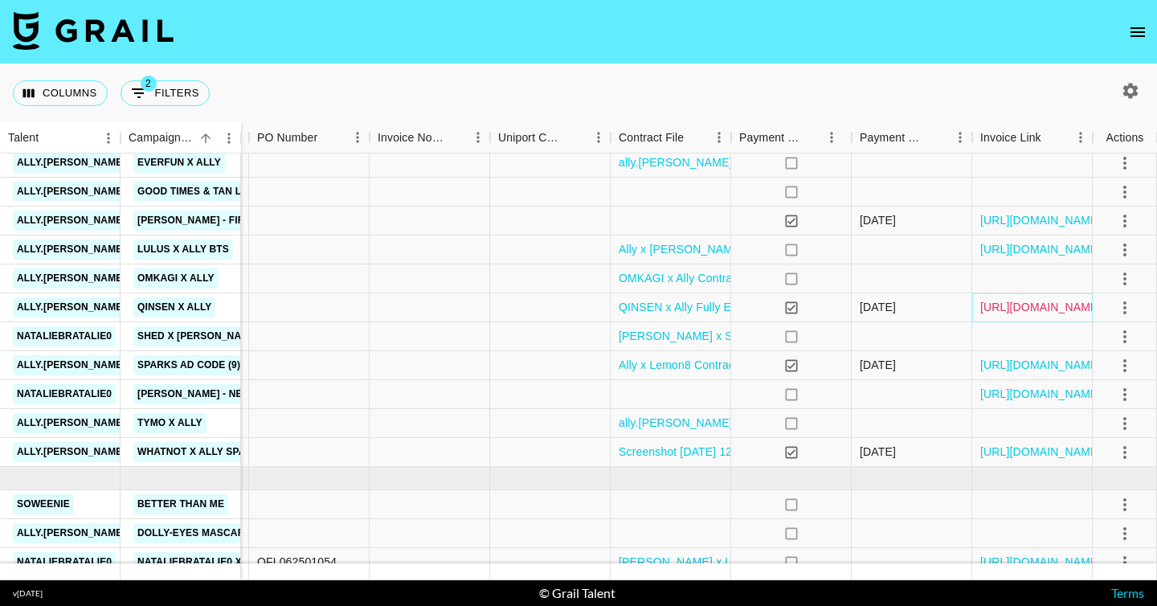
click at [1053, 313] on link "[URL][DOMAIN_NAME]" at bounding box center [1040, 307] width 121 height 16
